Goal: Complete application form

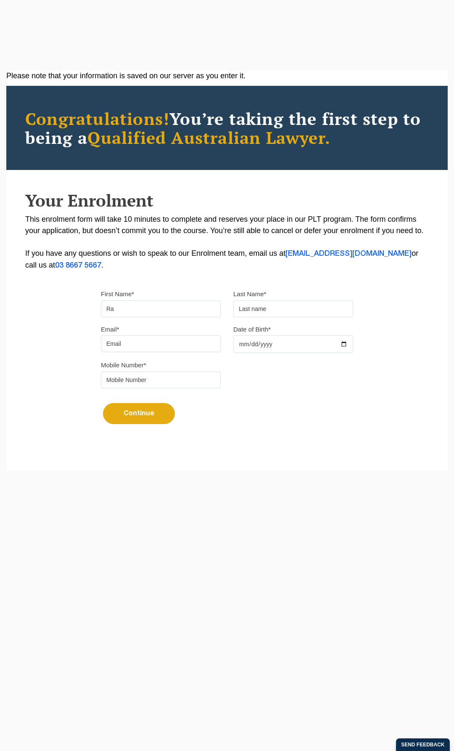
type input "R"
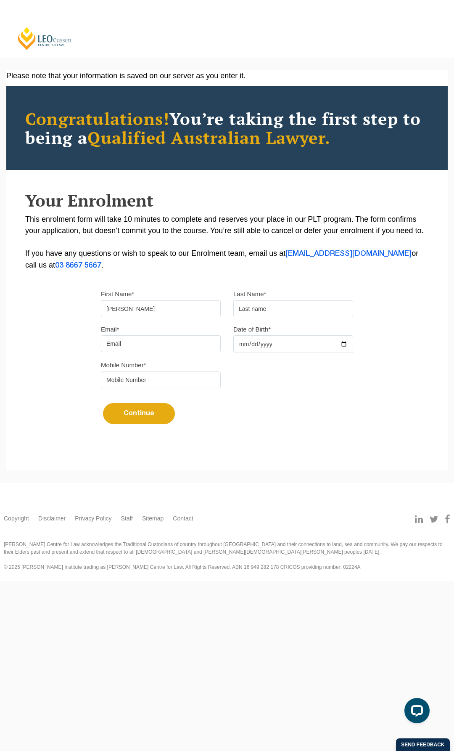
type input "Taylor"
click at [288, 300] on div "Last Name*" at bounding box center [293, 302] width 133 height 29
click at [281, 310] on input "text" at bounding box center [294, 308] width 120 height 17
type input "Edwards"
click at [149, 348] on input "Email*" at bounding box center [161, 343] width 120 height 17
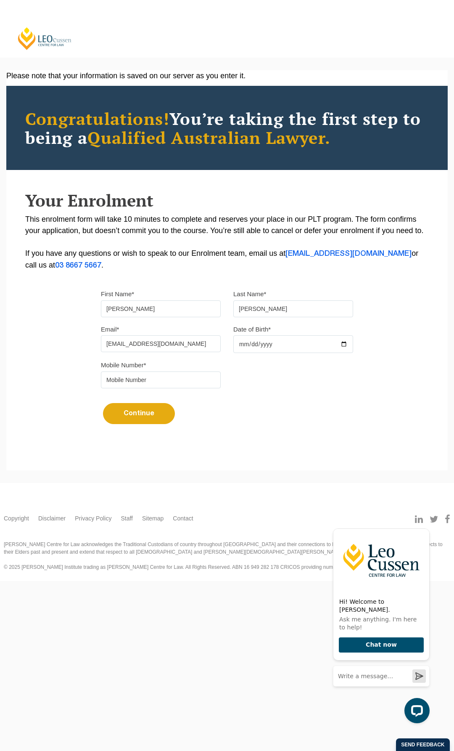
type input "tayloredwards2110@gmail.com"
click at [170, 383] on input "tel" at bounding box center [161, 380] width 120 height 17
type input "0438921102"
click at [215, 442] on form "First Name* Taylor Last Name* Edwards Email* tayloredwards2110@gmail.com Date o…" at bounding box center [227, 361] width 252 height 170
click at [159, 417] on button "Continue" at bounding box center [139, 413] width 72 height 21
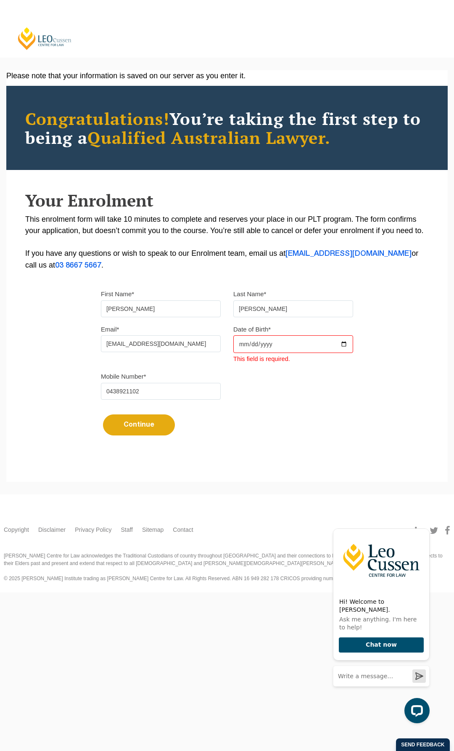
click at [246, 342] on input "Date of Birth*" at bounding box center [294, 344] width 120 height 18
type input "2003-10-21"
click at [149, 427] on button "Continue" at bounding box center [139, 424] width 72 height 21
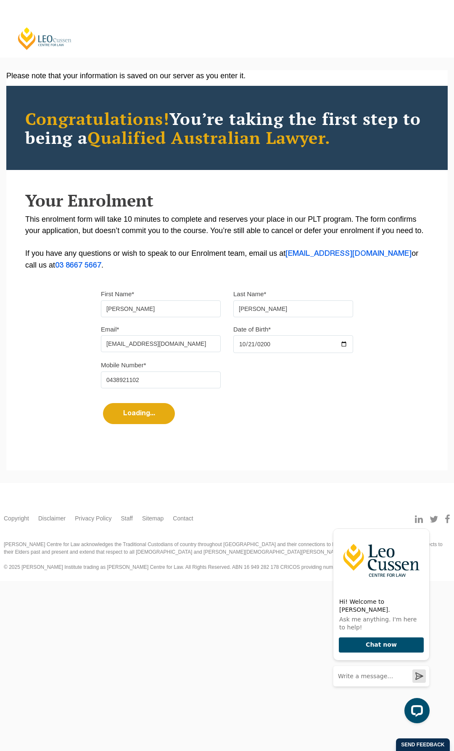
select select
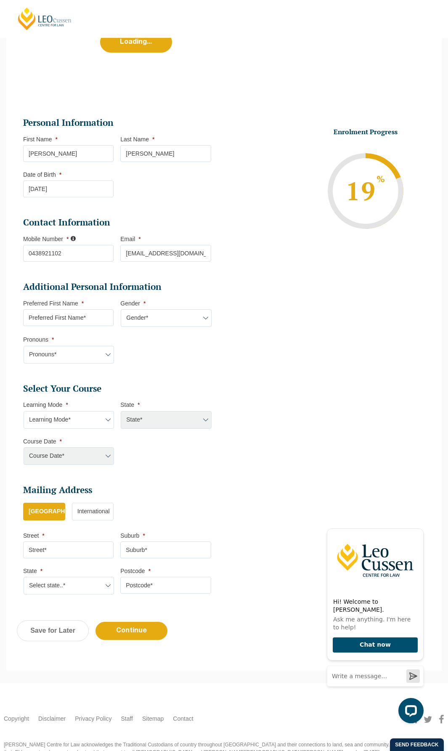
scroll to position [72, 0]
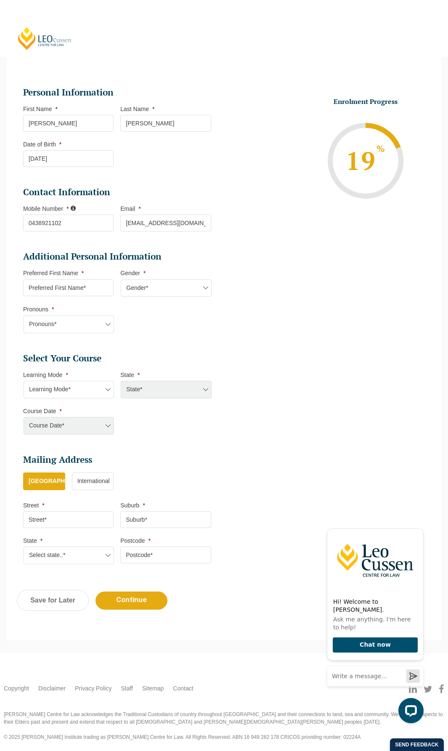
click at [98, 432] on div "Course Date* Maddocks 2024 December 2023 (04-12-2023 to 17-05-2024) May 2023 (2…" at bounding box center [68, 426] width 90 height 18
click at [104, 424] on div "Course Date* Maddocks 2024 December 2023 (04-12-2023 to 17-05-2024) May 2023 (2…" at bounding box center [68, 426] width 90 height 18
click at [108, 424] on div "Course Date* Maddocks 2024 December 2023 (04-12-2023 to 17-05-2024) May 2023 (2…" at bounding box center [68, 426] width 90 height 18
click at [104, 424] on div "Course Date* Maddocks 2024 December 2023 (04-12-2023 to 17-05-2024) May 2023 (2…" at bounding box center [68, 426] width 90 height 18
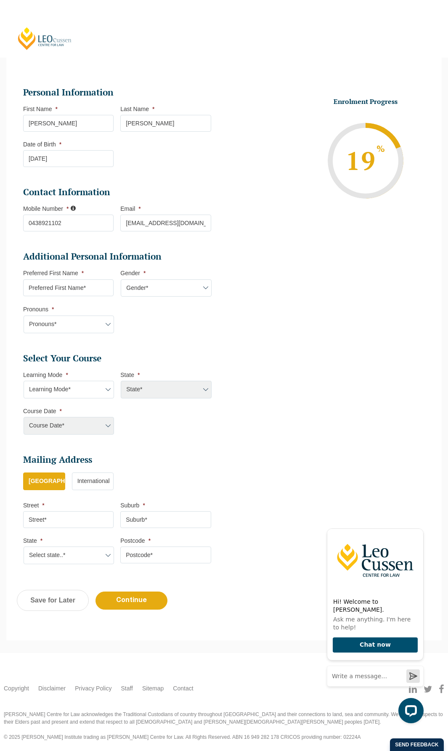
click at [84, 292] on input "Preferred First Name *" at bounding box center [68, 287] width 90 height 17
type input "t"
type input "Taylor"
click at [181, 293] on select "Gender* Male Female Nonbinary Intersex Prefer not to disclose Other" at bounding box center [166, 288] width 90 height 18
select select "Female"
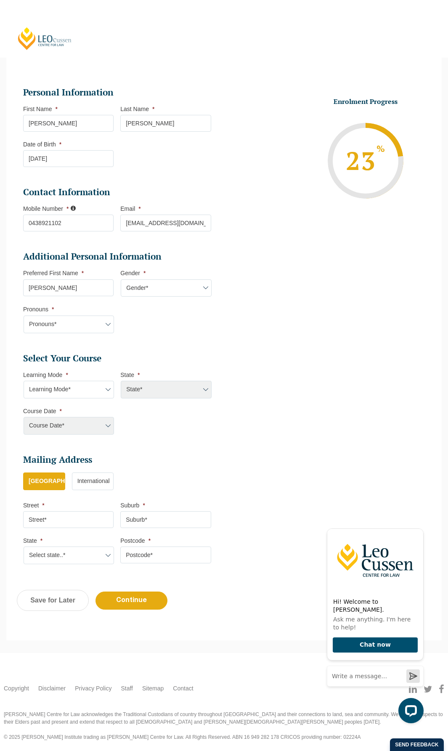
click at [121, 279] on select "Gender* Male Female Nonbinary Intersex Prefer not to disclose Other" at bounding box center [166, 288] width 90 height 18
click at [71, 322] on select "Pronouns* She/Her/Hers He/Him/His They/Them/Theirs Other Prefer not to disclose" at bounding box center [69, 325] width 90 height 18
select select "She/Her/Hers"
click at [24, 316] on select "Pronouns* She/Her/Hers He/Him/His They/Them/Theirs Other Prefer not to disclose" at bounding box center [69, 325] width 90 height 18
click at [96, 393] on select "Learning Mode* Online Full Time Learning Online Part Time Learning Blended Full…" at bounding box center [69, 390] width 90 height 18
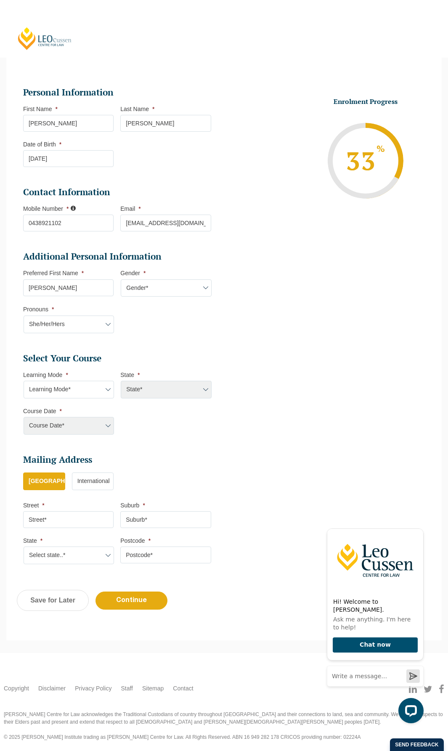
click at [106, 396] on select "Learning Mode* Online Full Time Learning Online Part Time Learning Blended Full…" at bounding box center [69, 390] width 90 height 18
select select "Online Full Time Learning"
click at [24, 381] on select "Learning Mode* Online Full Time Learning Online Part Time Learning Blended Full…" at bounding box center [69, 390] width 90 height 18
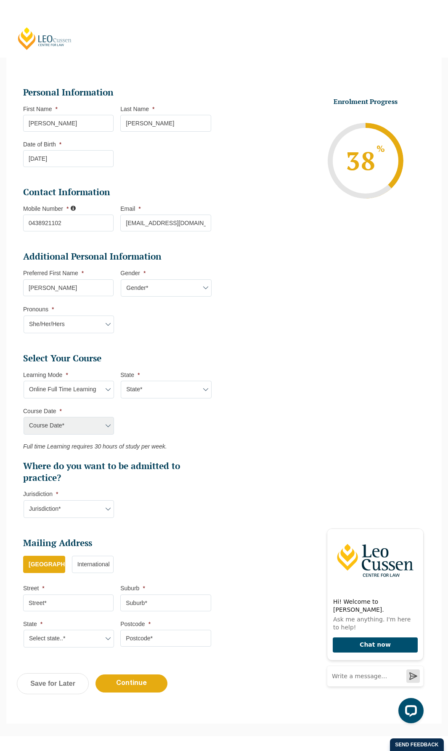
click at [178, 399] on ul "Select Your Course This field is hidden when viewing the form Only for Flinder …" at bounding box center [120, 418] width 195 height 131
click at [99, 426] on div "Course Date* Maddocks 2024 December 2023 (04-12-2023 to 17-05-2024) May 2023 (2…" at bounding box center [68, 426] width 90 height 18
click at [181, 389] on select "State* National (ACT/NSW, VIC, QLD, SA, WA)" at bounding box center [166, 390] width 90 height 18
select select "National (ACT/NSW, VIC, QLD, SA, WA)"
click at [121, 381] on select "State* National (ACT/NSW, VIC, QLD, SA, WA)" at bounding box center [166, 390] width 90 height 18
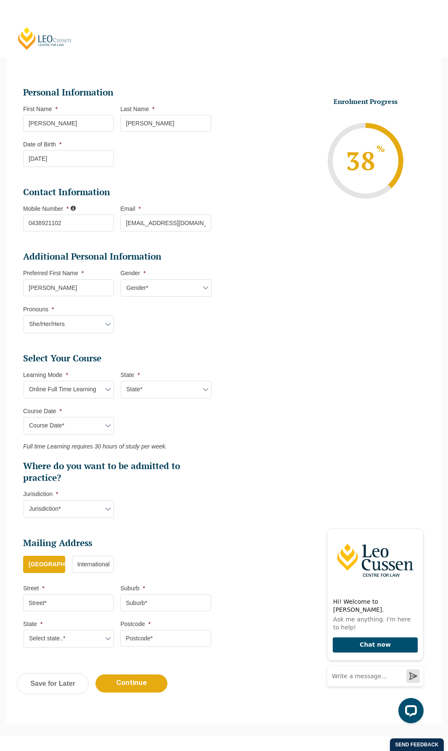
click at [242, 396] on ul "Personal Information First Name * Taylor Last Name * Edwards Date of Birth * 21…" at bounding box center [224, 361] width 414 height 591
click at [72, 430] on select "Course Date* September 2025 (22-Sep-2025 to 20-Feb-2026) December 2025 (08-Dec-…" at bounding box center [69, 426] width 90 height 18
select select "March 2026 (23-Mar-2026 to 07-Aug-2026)"
click at [24, 417] on select "Course Date* September 2025 (22-Sep-2025 to 20-Feb-2026) December 2025 (08-Dec-…" at bounding box center [69, 426] width 90 height 18
type input "Intake 04 March 2026 FT"
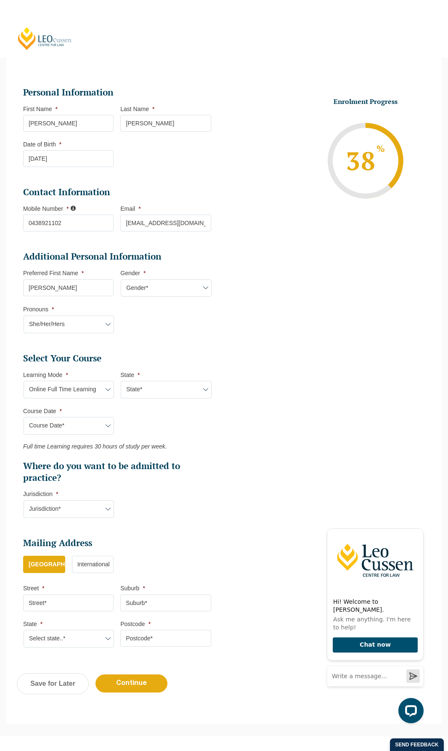
type input "Practical Legal Training (NAT)"
select select "NAT PLT (MAR) 2026 Full Time Online"
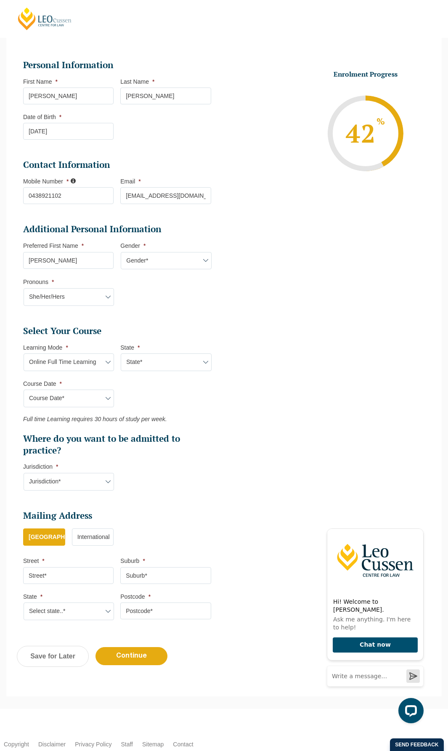
scroll to position [114, 0]
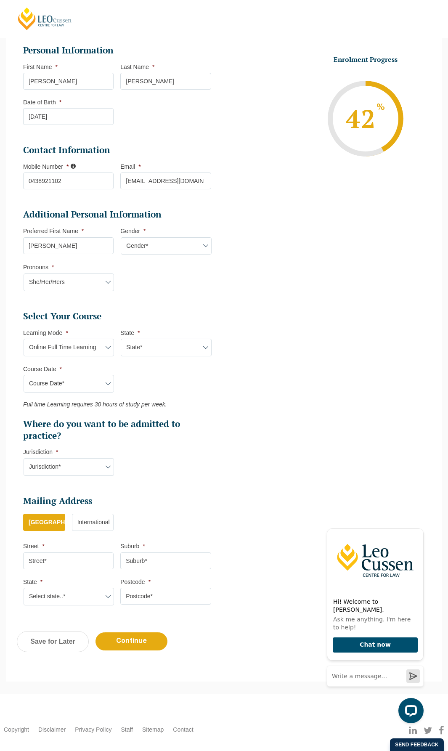
click at [94, 479] on li "Select Your Course This field is hidden when viewing the form Only for Flinder …" at bounding box center [120, 398] width 195 height 174
click at [101, 474] on select "Jurisdiction* VIC ACT/NSW SA WA QLD" at bounding box center [69, 467] width 90 height 18
select select "VIC"
click at [24, 458] on select "Jurisdiction* VIC ACT/NSW SA WA QLD" at bounding box center [69, 467] width 90 height 18
click at [229, 507] on ul "Personal Information First Name * Taylor Last Name * Edwards Date of Birth * 21…" at bounding box center [224, 319] width 414 height 591
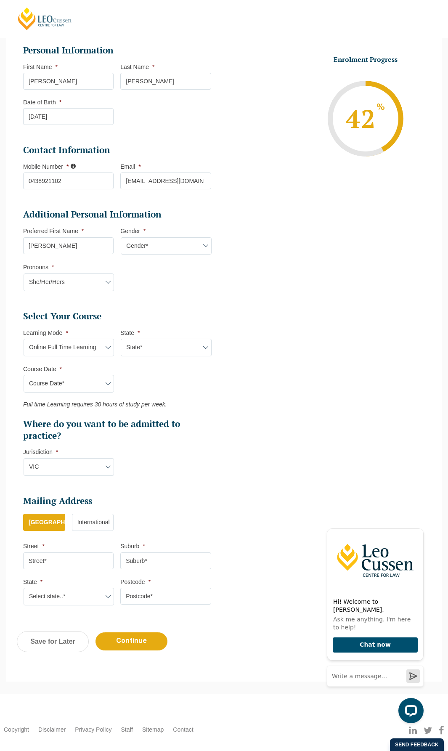
click at [85, 574] on li "Mailing Address Mailing Country * Australia International Street * Suburb * Sta…" at bounding box center [120, 554] width 195 height 119
click at [85, 564] on input "Street *" at bounding box center [68, 560] width 90 height 17
type input "5 Teal Place"
click at [154, 557] on input "Suburb *" at bounding box center [165, 560] width 90 height 17
type input "Pakenham"
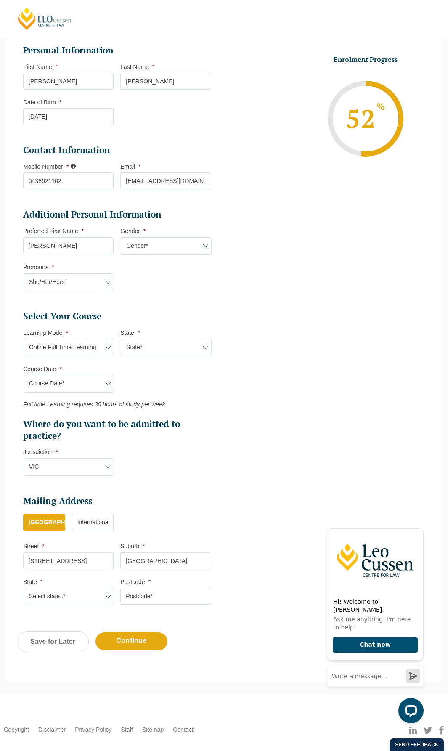
click at [80, 590] on select "Select state..* VIC WA QLD SA NSW NT ACT TAS" at bounding box center [69, 597] width 90 height 18
select select "VIC"
click at [24, 588] on select "Select state..* VIC WA QLD SA NSW NT ACT TAS" at bounding box center [69, 597] width 90 height 18
click at [135, 595] on input "Postcode *" at bounding box center [165, 596] width 90 height 17
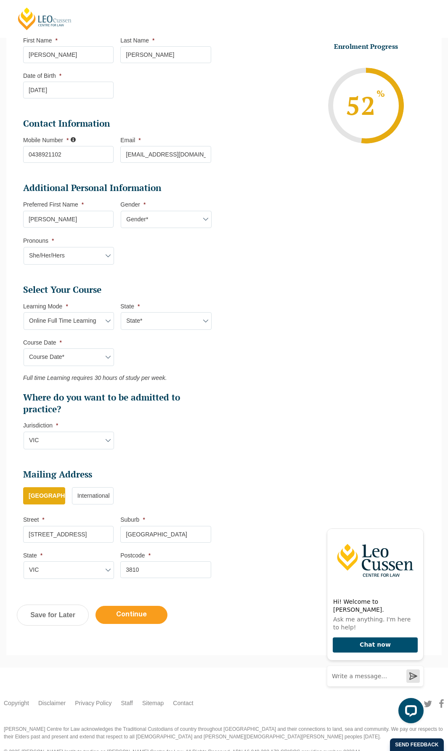
scroll to position [155, 0]
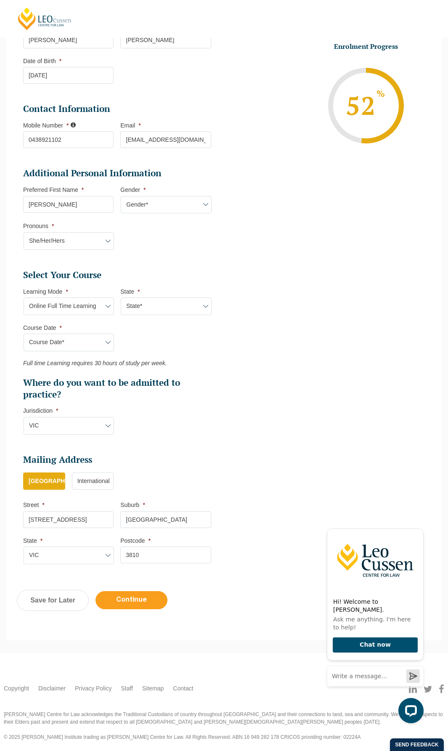
type input "3810"
click at [138, 604] on input "Continue" at bounding box center [132, 600] width 72 height 18
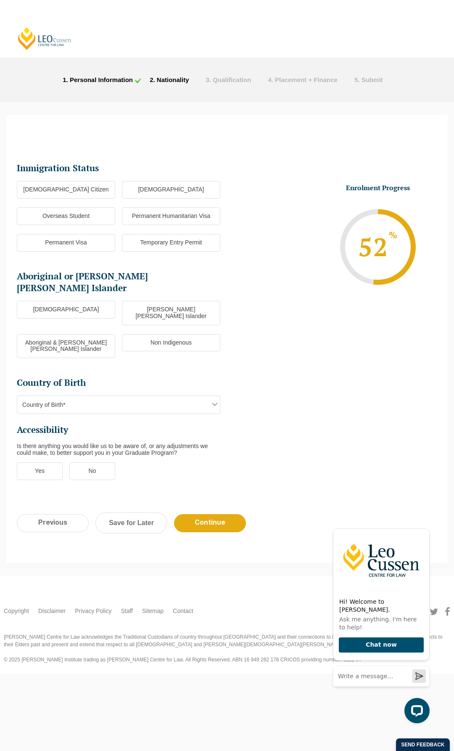
scroll to position [0, 0]
drag, startPoint x: 88, startPoint y: 191, endPoint x: 311, endPoint y: 210, distance: 224.3
click at [88, 191] on label "Australian Citizen" at bounding box center [66, 190] width 98 height 18
click at [0, 0] on input "Australian Citizen" at bounding box center [0, 0] width 0 height 0
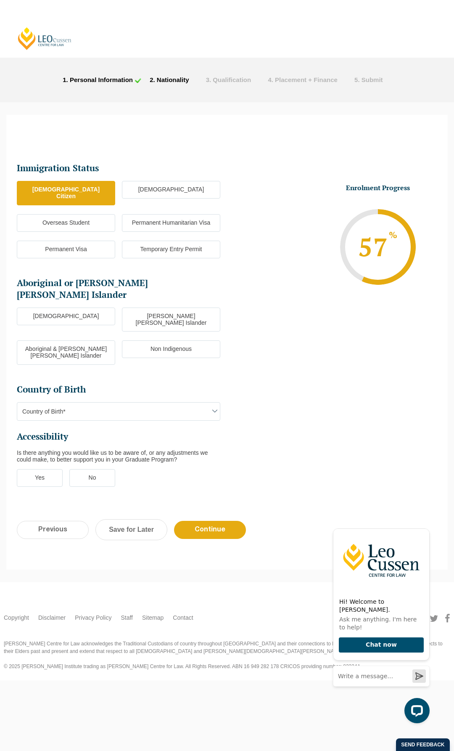
click at [107, 403] on span "Country of Birth*" at bounding box center [118, 412] width 203 height 18
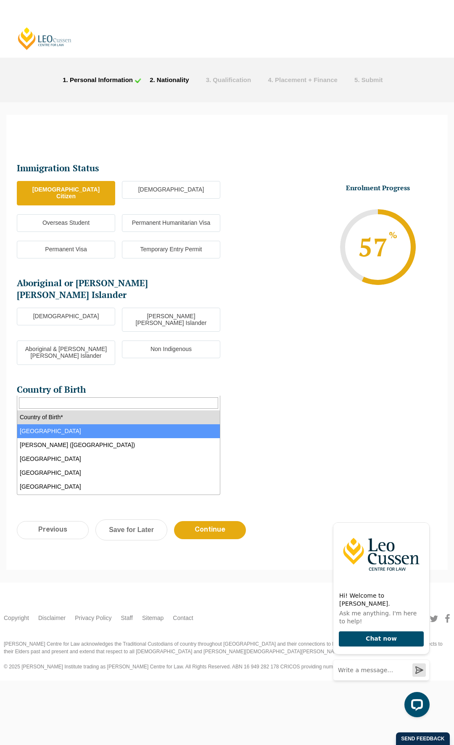
select select "Australia 1101"
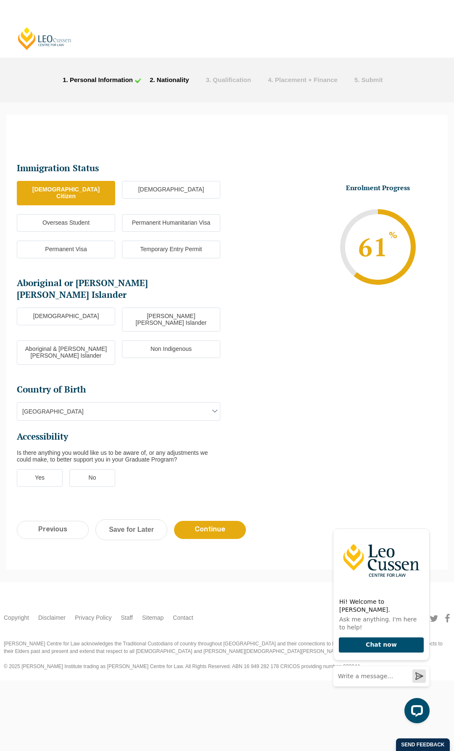
click at [101, 469] on label "No" at bounding box center [92, 478] width 46 height 18
click at [0, 0] on input "No" at bounding box center [0, 0] width 0 height 0
click at [223, 521] on input "Continue" at bounding box center [210, 530] width 72 height 18
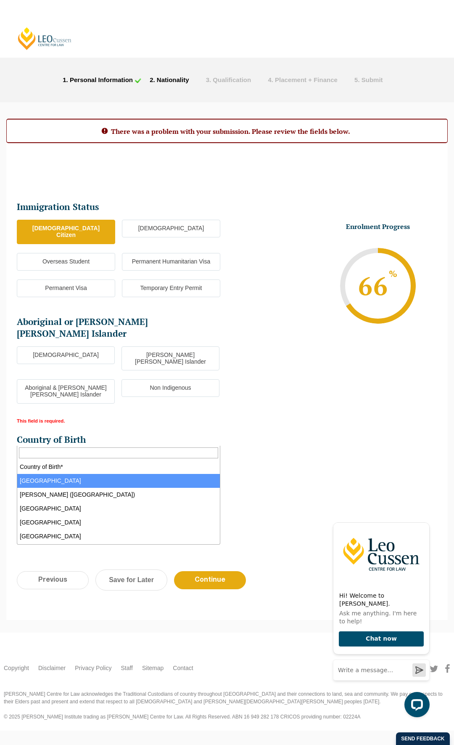
click at [192, 453] on span "Australia" at bounding box center [118, 462] width 203 height 18
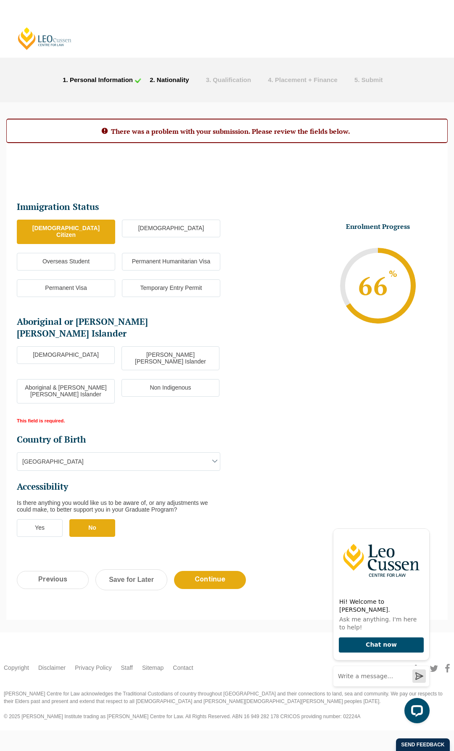
click at [94, 519] on label "No" at bounding box center [92, 528] width 46 height 18
click at [0, 0] on input "No" at bounding box center [0, 0] width 0 height 0
click at [181, 379] on label "Non Indigenous" at bounding box center [171, 388] width 98 height 18
click at [0, 0] on input "Non Indigenous" at bounding box center [0, 0] width 0 height 0
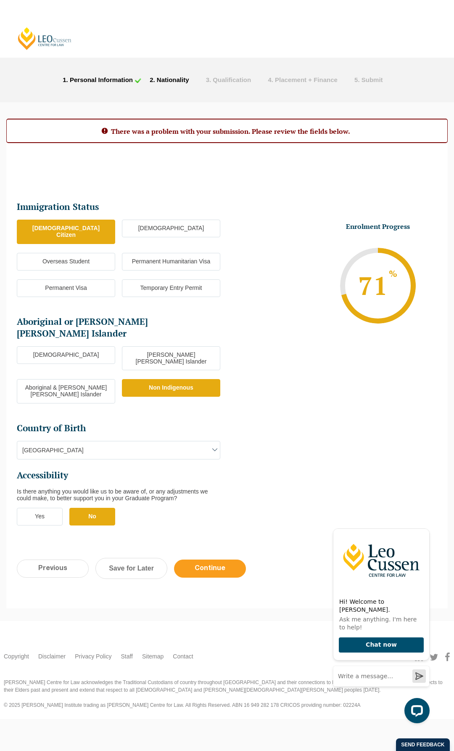
click at [225, 560] on input "Continue" at bounding box center [210, 569] width 72 height 18
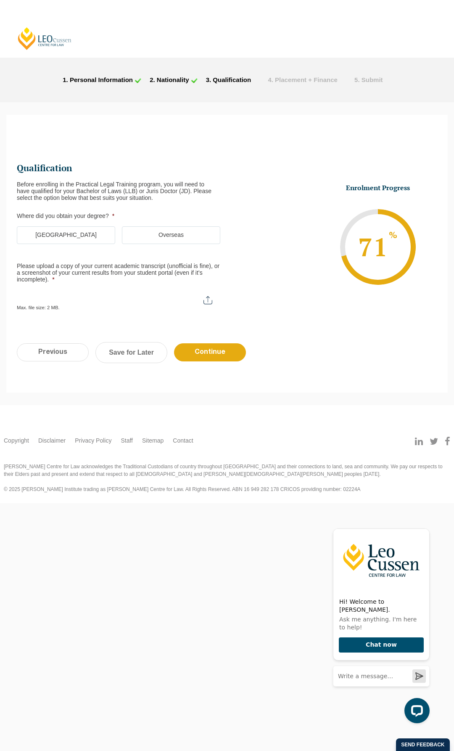
click at [74, 234] on label "Australia" at bounding box center [66, 235] width 98 height 18
click at [0, 0] on input "Australia" at bounding box center [0, 0] width 0 height 0
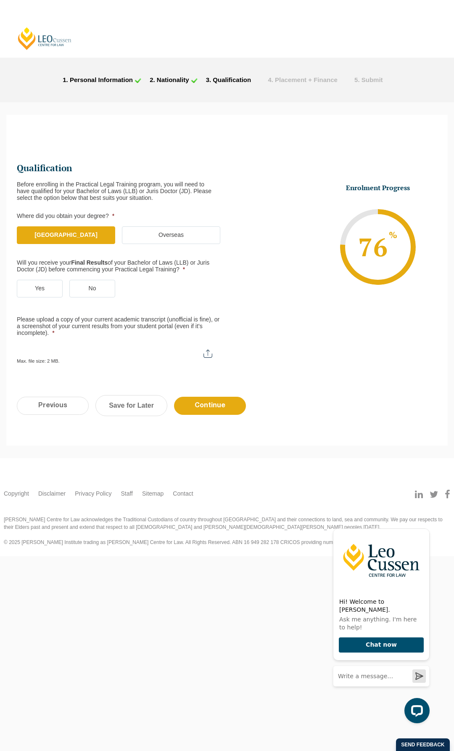
click at [84, 295] on label "No" at bounding box center [92, 289] width 46 height 18
click at [0, 0] on input "No" at bounding box center [0, 0] width 0 height 0
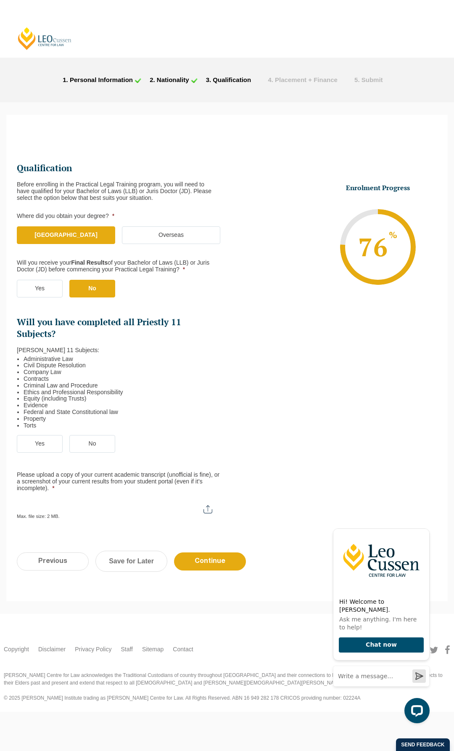
click at [93, 289] on label "No" at bounding box center [92, 289] width 46 height 18
click at [0, 0] on input "No" at bounding box center [0, 0] width 0 height 0
drag, startPoint x: 254, startPoint y: 296, endPoint x: 259, endPoint y: 295, distance: 4.7
click at [259, 295] on li "Enrolment Progress 76 % Form Progress Download Course Guide enrolment@leocussen…" at bounding box center [332, 246] width 210 height 127
click at [52, 440] on label "Yes" at bounding box center [40, 444] width 46 height 18
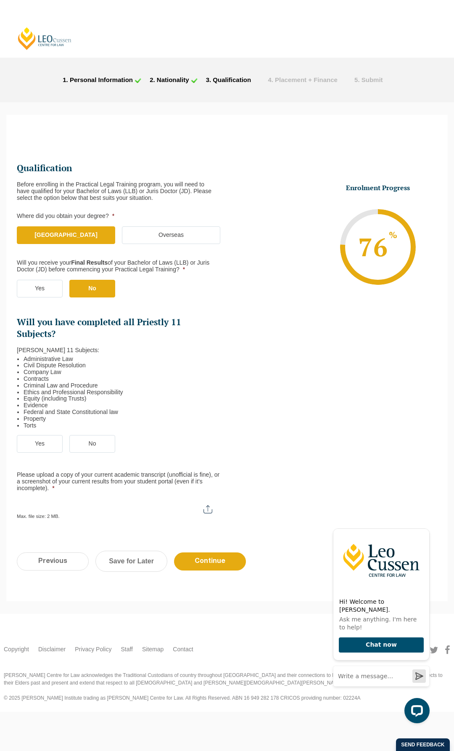
click at [0, 0] on input "Yes" at bounding box center [0, 0] width 0 height 0
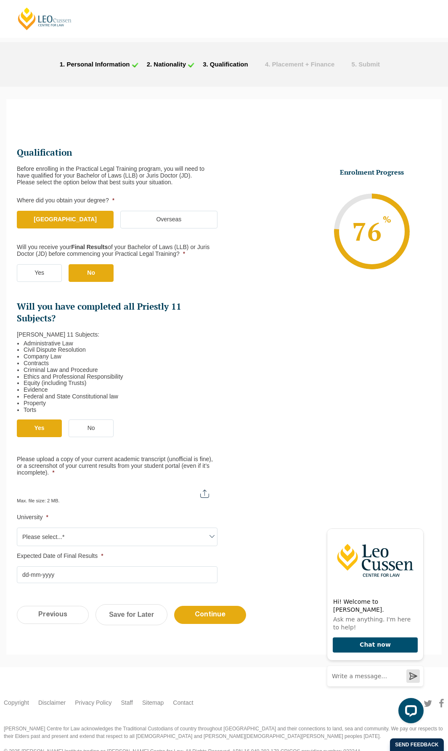
scroll to position [30, 0]
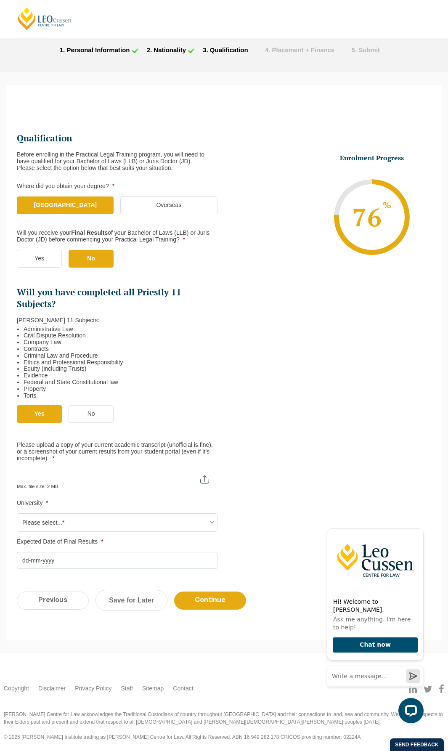
click at [44, 257] on label "Yes" at bounding box center [39, 259] width 45 height 18
click at [0, 0] on input "Yes" at bounding box center [0, 0] width 0 height 0
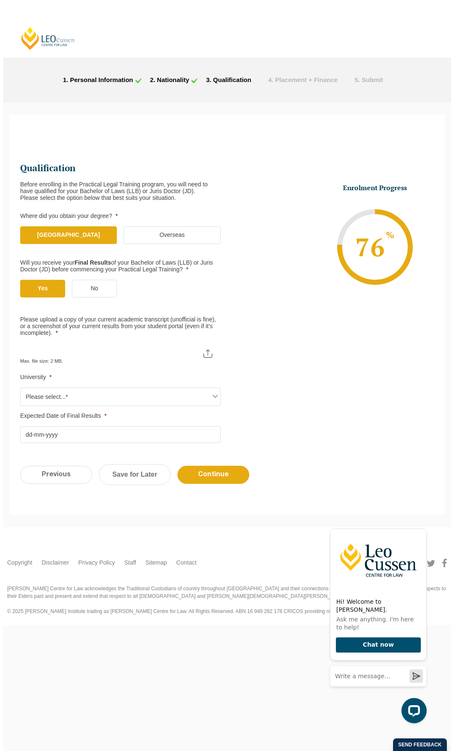
scroll to position [0, 0]
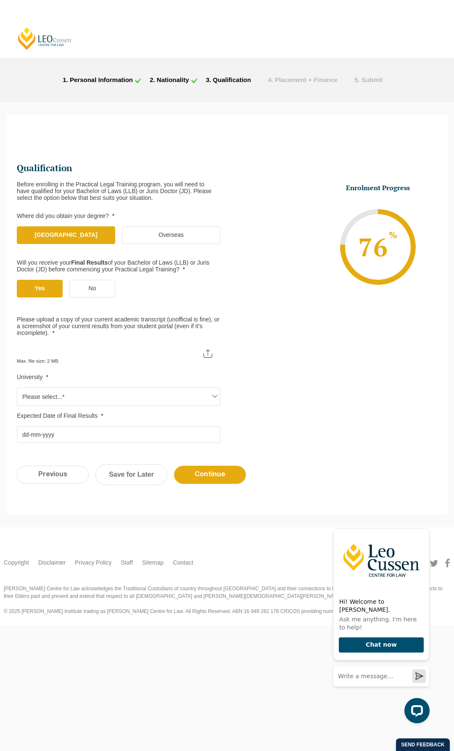
click at [87, 433] on input "Expected Date of Final Results *" at bounding box center [119, 434] width 204 height 17
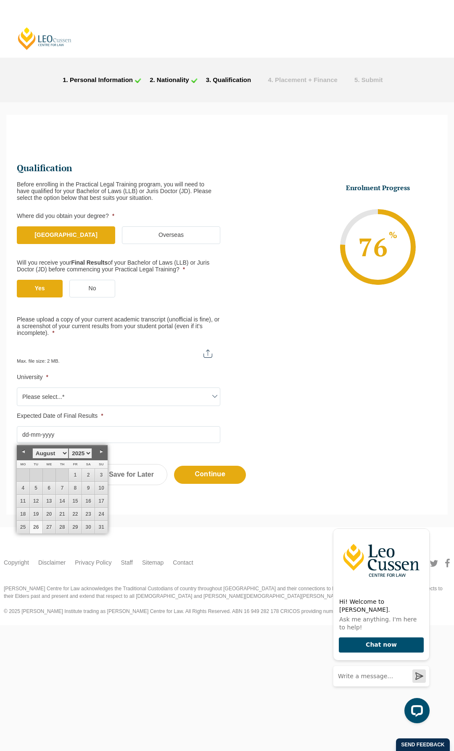
click at [126, 436] on input "Expected Date of Final Results *" at bounding box center [119, 434] width 204 height 17
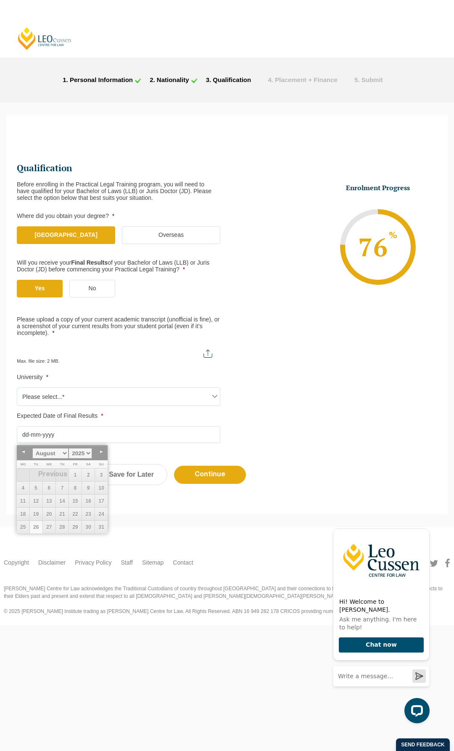
click at [249, 282] on li "Enrolment Progress 76 % Form Progress Download Course Guide enrolment@leocussen…" at bounding box center [332, 246] width 210 height 127
